Goal: Information Seeking & Learning: Learn about a topic

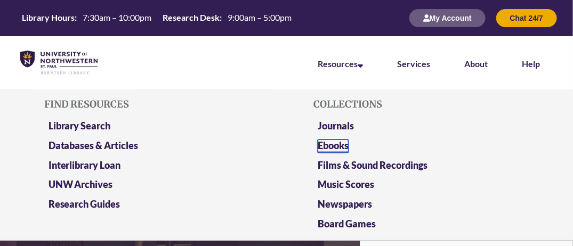
click at [340, 146] on link "Ebooks" at bounding box center [333, 146] width 31 height 13
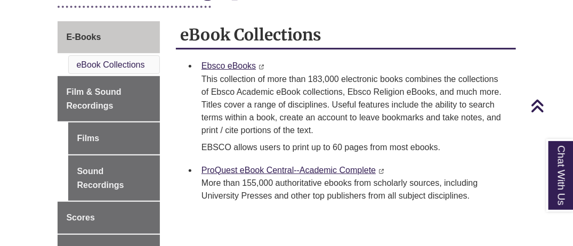
scroll to position [174, 0]
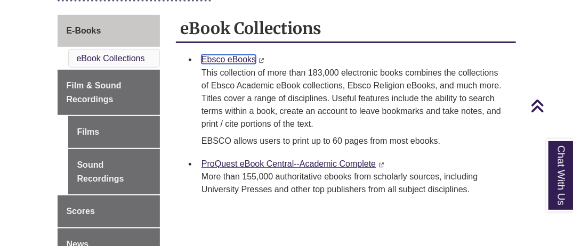
click at [233, 62] on link "Ebsco eBooks" at bounding box center [229, 59] width 54 height 9
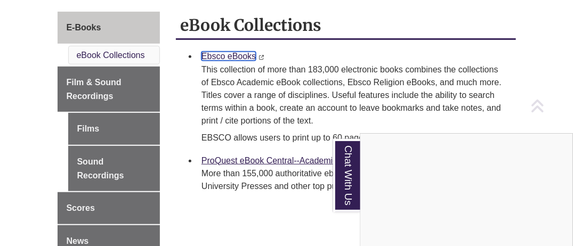
scroll to position [196, 0]
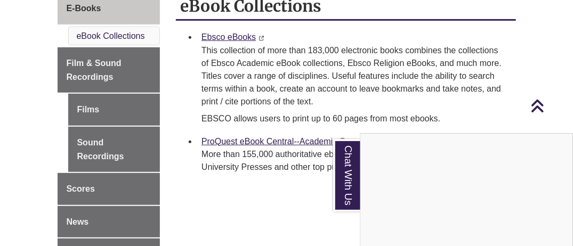
click at [243, 145] on div "Chat With Us" at bounding box center [286, 123] width 573 height 246
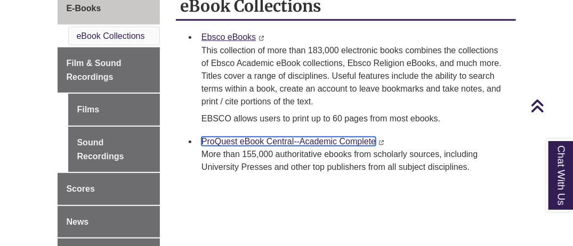
click at [244, 139] on link "ProQuest eBook Central--Academic Complete" at bounding box center [289, 141] width 174 height 9
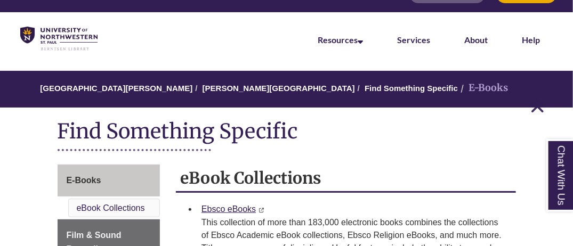
scroll to position [0, 0]
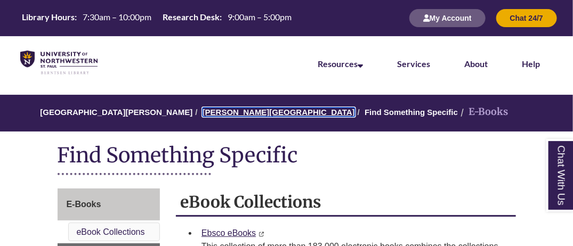
click at [206, 111] on link "[PERSON_NAME][GEOGRAPHIC_DATA]" at bounding box center [279, 112] width 153 height 9
